Goal: Obtain resource: Obtain resource

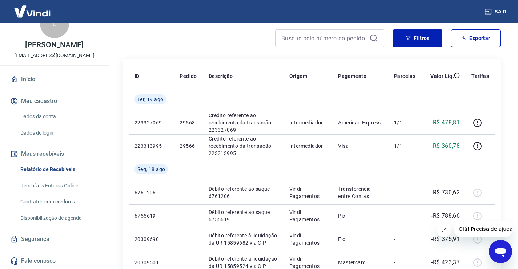
scroll to position [73, 0]
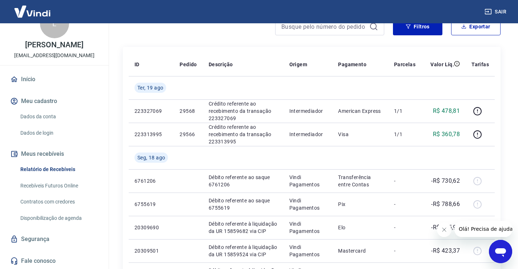
click at [57, 168] on link "Relatório de Recebíveis" at bounding box center [58, 169] width 83 height 15
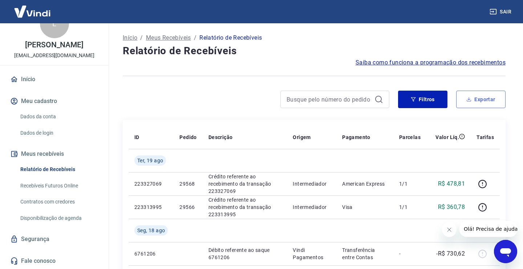
click at [485, 101] on button "Exportar" at bounding box center [480, 98] width 49 height 17
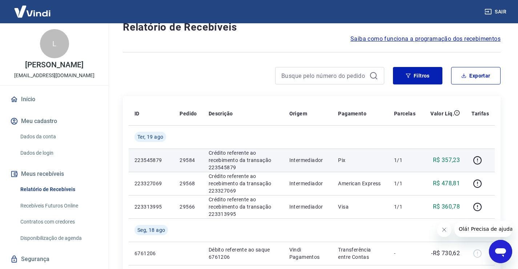
scroll to position [36, 0]
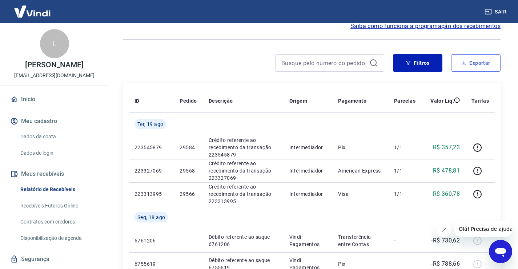
click at [481, 64] on button "Exportar" at bounding box center [475, 62] width 49 height 17
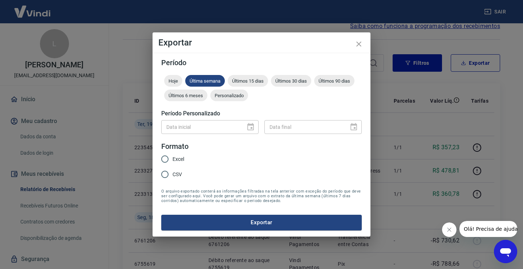
click at [164, 155] on input "Excel" at bounding box center [164, 158] width 15 height 15
radio input "true"
click at [252, 128] on div "Data inicial" at bounding box center [209, 126] width 97 height 13
click at [233, 94] on span "Personalizado" at bounding box center [229, 95] width 38 height 5
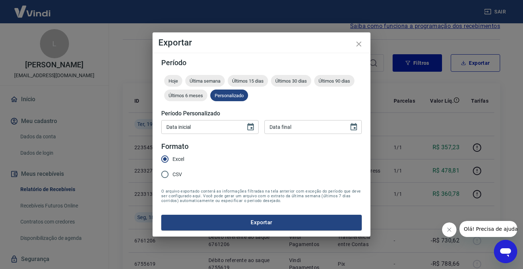
click at [194, 128] on input "Data inicial" at bounding box center [200, 126] width 79 height 13
type input "DD/MM/YYYY"
click at [252, 128] on icon "Choose date" at bounding box center [251, 126] width 7 height 7
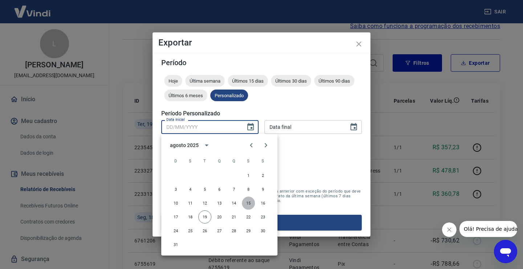
click at [249, 203] on button "15" at bounding box center [248, 202] width 13 height 13
type input "[DATE]"
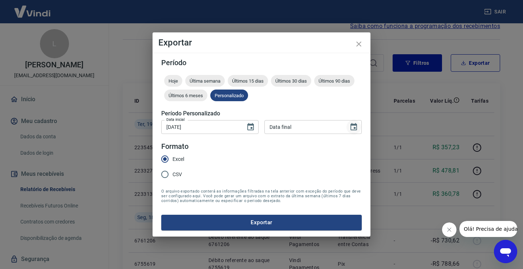
click at [355, 126] on icon "Choose date" at bounding box center [354, 126] width 9 height 9
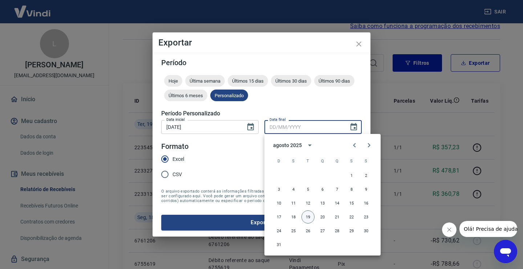
click at [311, 216] on button "19" at bounding box center [308, 216] width 13 height 13
type input "[DATE]"
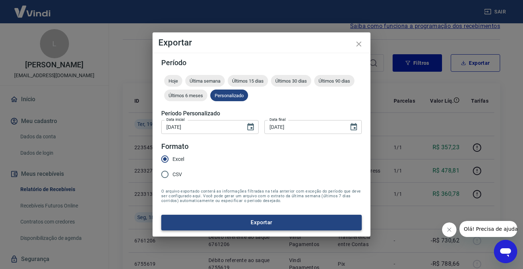
click at [276, 224] on button "Exportar" at bounding box center [261, 221] width 201 height 15
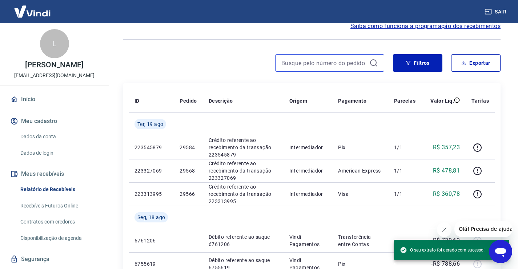
click at [285, 58] on input at bounding box center [323, 62] width 85 height 11
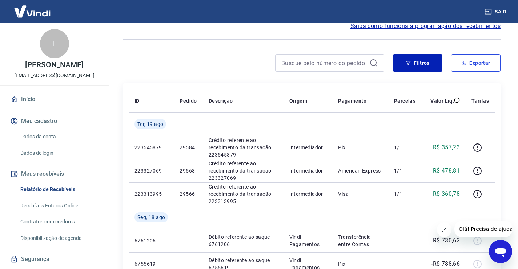
click at [464, 63] on icon "button" at bounding box center [463, 62] width 5 height 5
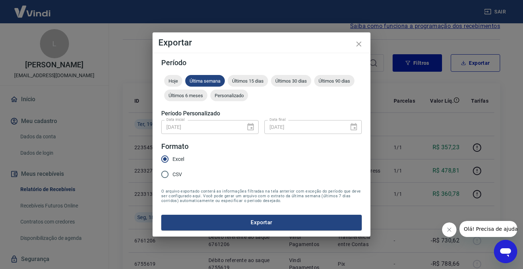
click at [252, 126] on div "[DATE] Data inicial" at bounding box center [209, 126] width 97 height 13
click at [231, 95] on span "Personalizado" at bounding box center [229, 95] width 38 height 5
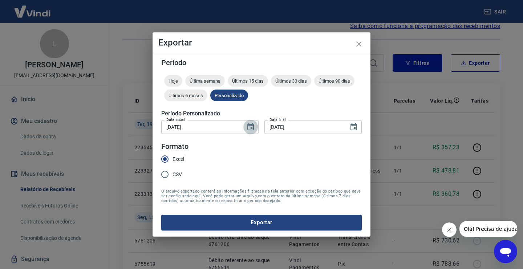
click at [250, 127] on icon "Choose date, selected date is 15 de ago de 2025" at bounding box center [250, 126] width 9 height 9
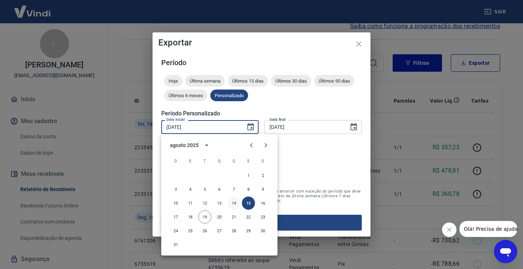
click at [234, 200] on button "14" at bounding box center [234, 202] width 13 height 13
type input "[DATE]"
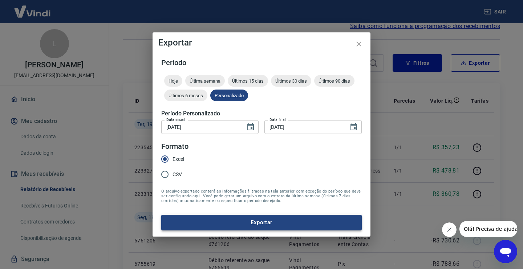
click at [236, 221] on button "Exportar" at bounding box center [261, 221] width 201 height 15
